Goal: Information Seeking & Learning: Understand process/instructions

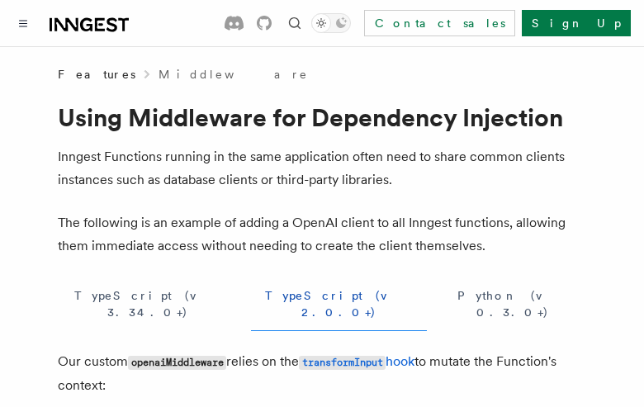
click at [114, 295] on button "TypeScript (v 3.34.0+)" at bounding box center [148, 304] width 180 height 54
click at [251, 295] on button "TypeScript (v 2.0.0+)" at bounding box center [339, 304] width 176 height 54
click at [440, 295] on button "Python (v 0.3.0+)" at bounding box center [513, 304] width 146 height 54
